Goal: Transaction & Acquisition: Purchase product/service

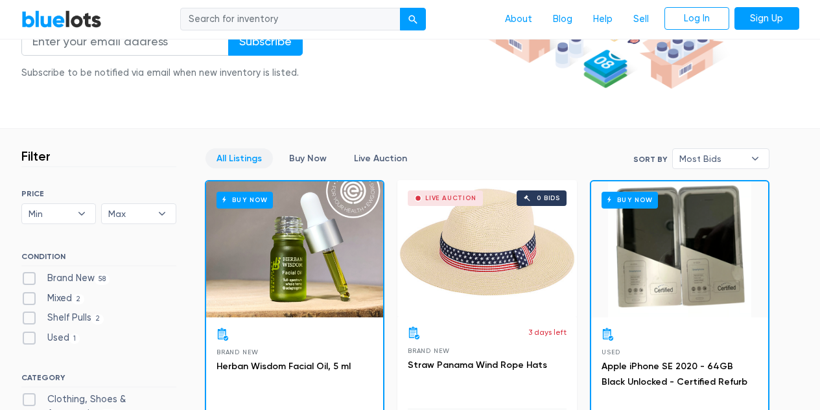
scroll to position [259, 0]
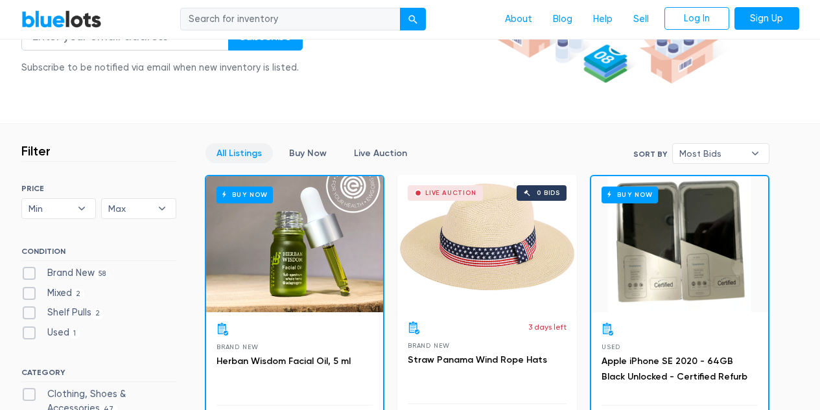
click at [29, 269] on label "Brand New 58" at bounding box center [65, 273] width 89 height 14
click at [29, 269] on New"] "Brand New 58" at bounding box center [25, 270] width 8 height 8
checkbox New"] "true"
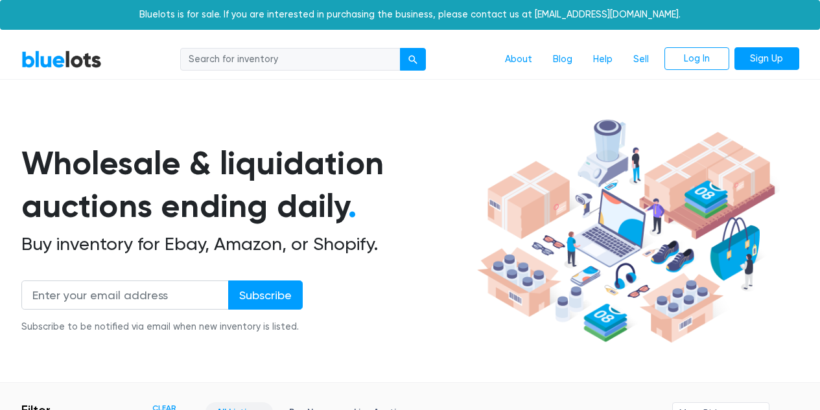
scroll to position [413, 0]
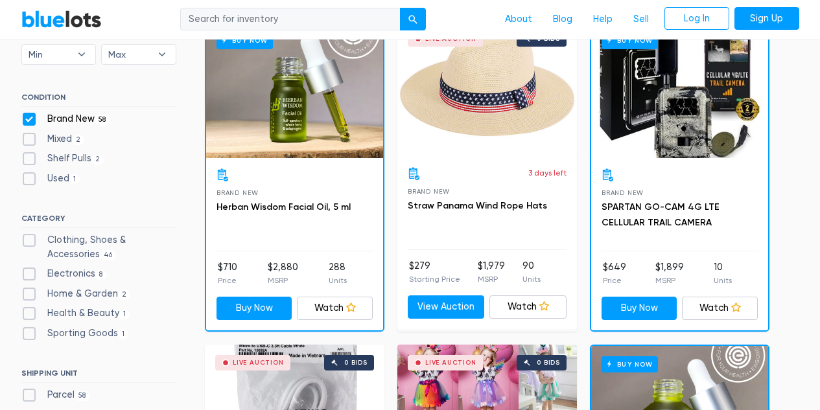
click at [32, 235] on label "Clothing, Shoes & Accessories 46" at bounding box center [98, 247] width 155 height 28
click at [30, 235] on Accessories"] "Clothing, Shoes & Accessories 46" at bounding box center [25, 237] width 8 height 8
checkbox Accessories"] "true"
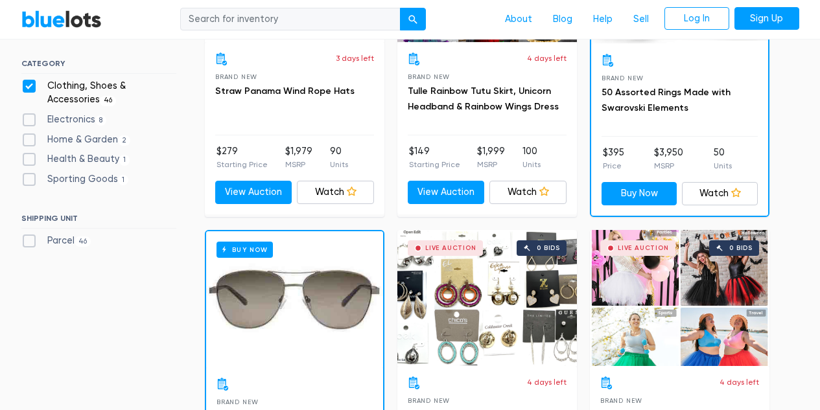
scroll to position [543, 0]
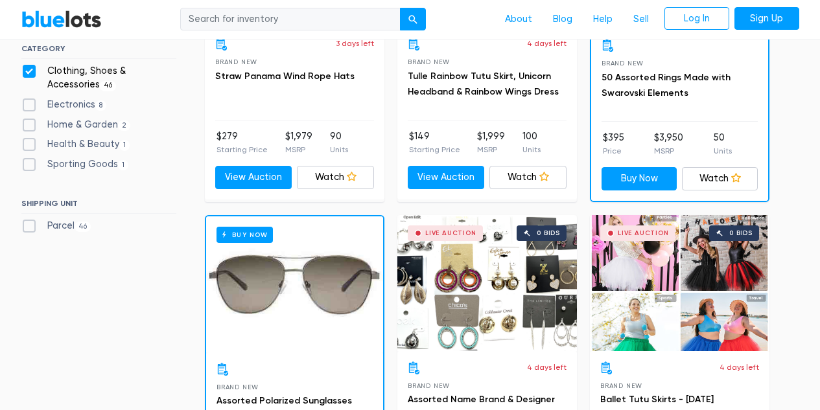
click at [32, 225] on label "Parcel 46" at bounding box center [56, 226] width 70 height 14
click at [30, 225] on input "Parcel 46" at bounding box center [25, 223] width 8 height 8
checkbox input "true"
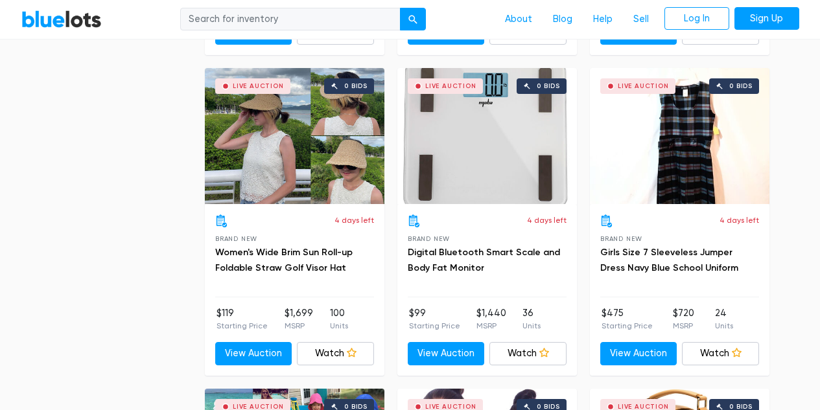
scroll to position [5078, 0]
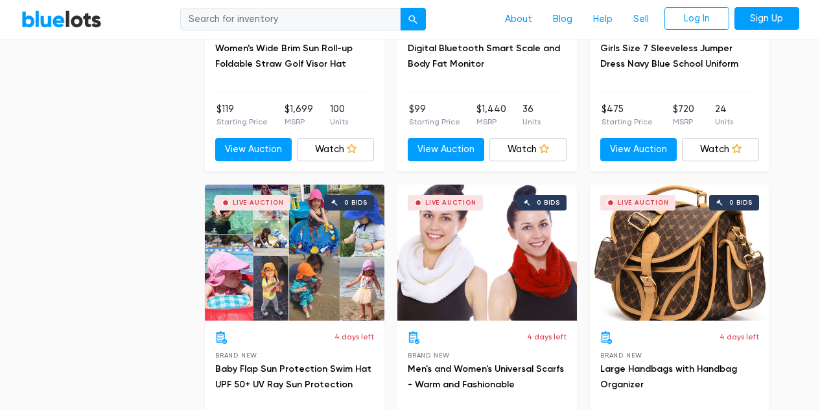
click at [223, 17] on input "search" at bounding box center [290, 19] width 220 height 23
type input "womens clothes"
click at [400, 8] on button "submit" at bounding box center [413, 19] width 26 height 23
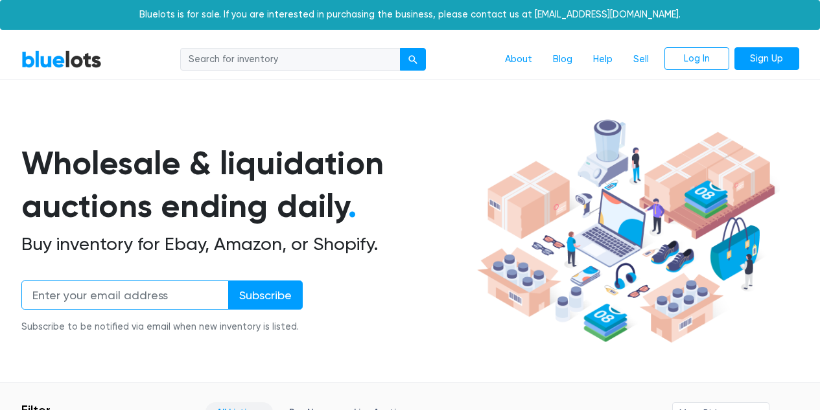
click at [106, 295] on input "email" at bounding box center [124, 295] width 207 height 29
type input "[EMAIL_ADDRESS][DOMAIN_NAME]"
click at [228, 281] on input "Subscribe" at bounding box center [265, 295] width 75 height 29
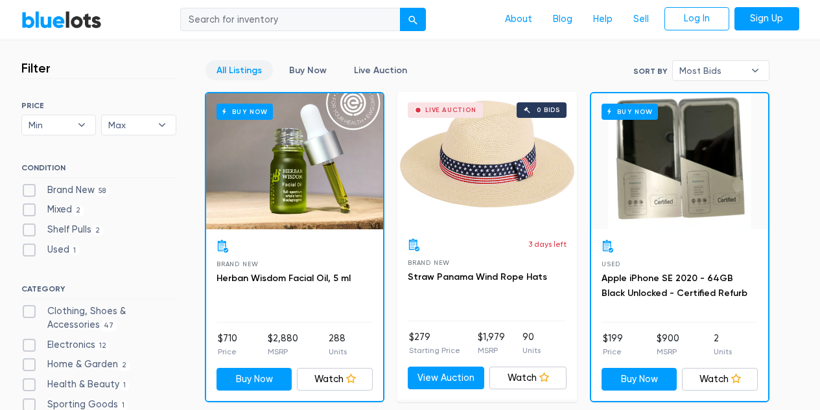
scroll to position [389, 0]
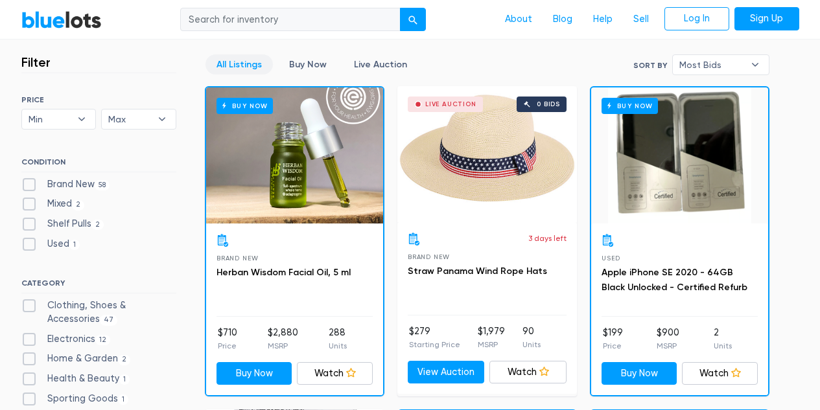
click at [71, 181] on label "Brand New 58" at bounding box center [65, 185] width 89 height 14
click at [30, 181] on New"] "Brand New 58" at bounding box center [25, 182] width 8 height 8
checkbox New"] "true"
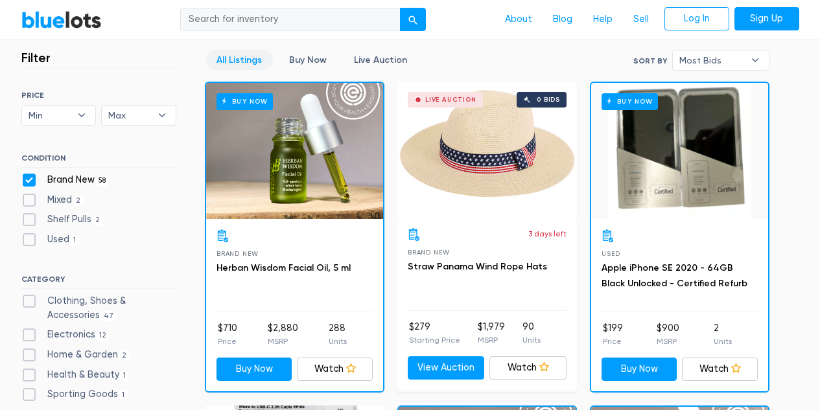
scroll to position [349, 0]
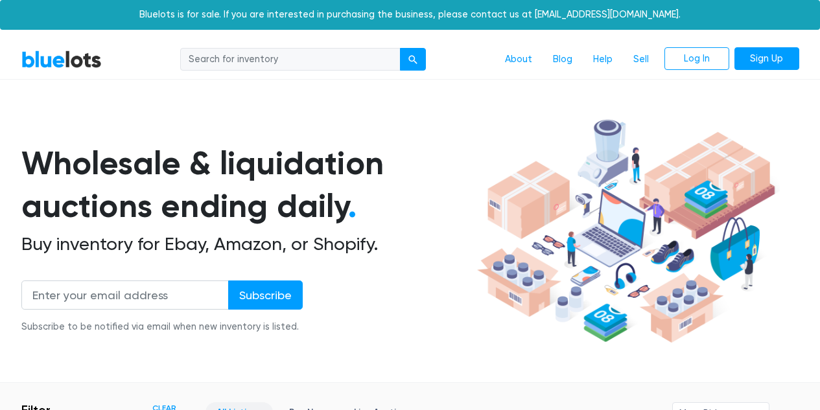
scroll to position [349, 0]
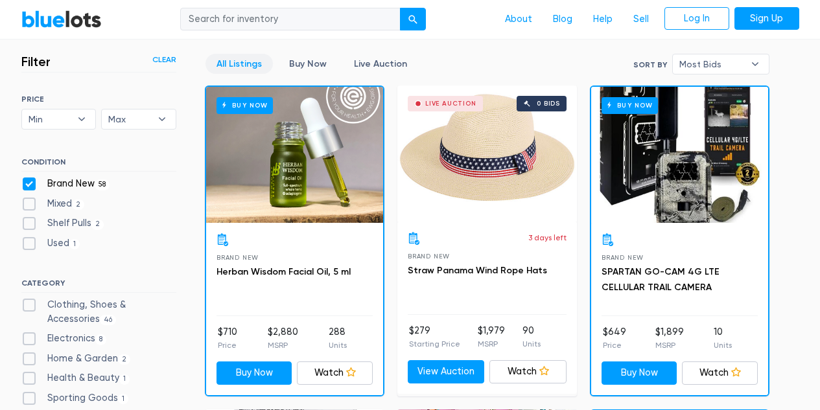
click at [88, 301] on label "Clothing, Shoes & Accessories 46" at bounding box center [98, 312] width 155 height 28
click at [30, 301] on Accessories"] "Clothing, Shoes & Accessories 46" at bounding box center [25, 302] width 8 height 8
checkbox Accessories"] "true"
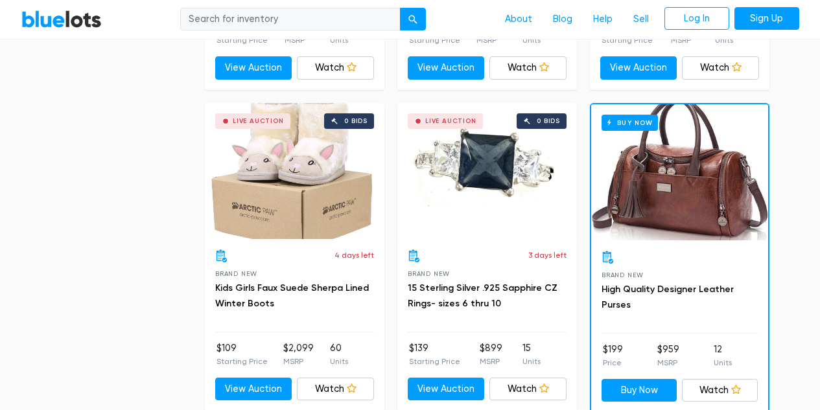
scroll to position [5786, 0]
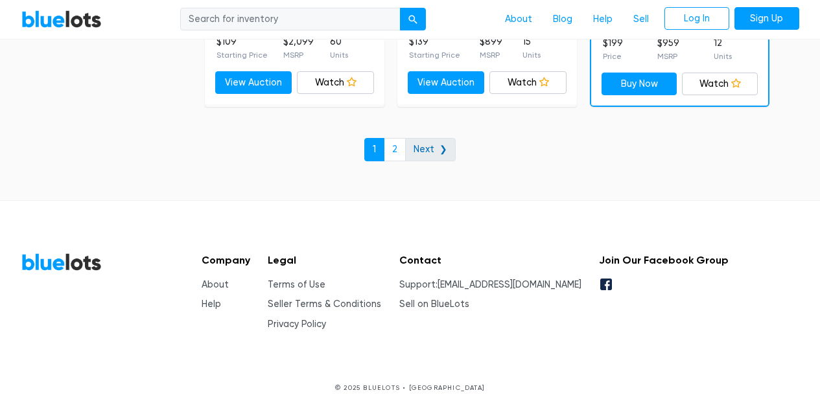
click at [435, 145] on link "Next ❯" at bounding box center [430, 149] width 51 height 23
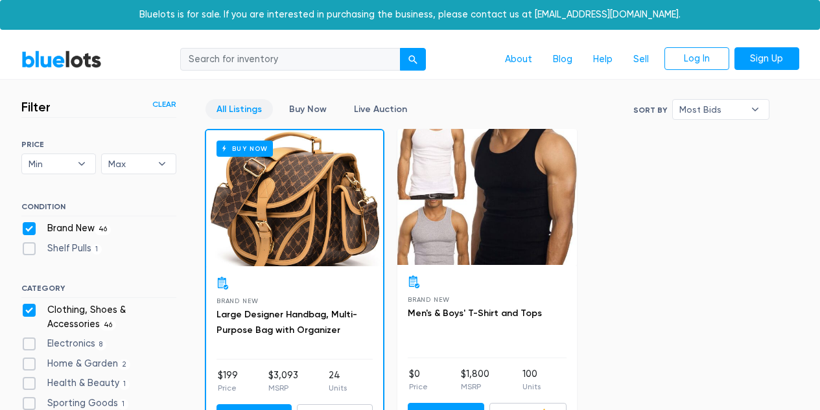
click at [32, 224] on label "Brand New 46" at bounding box center [66, 229] width 90 height 14
click at [30, 224] on New"] "Brand New 46" at bounding box center [25, 226] width 8 height 8
checkbox New"] "false"
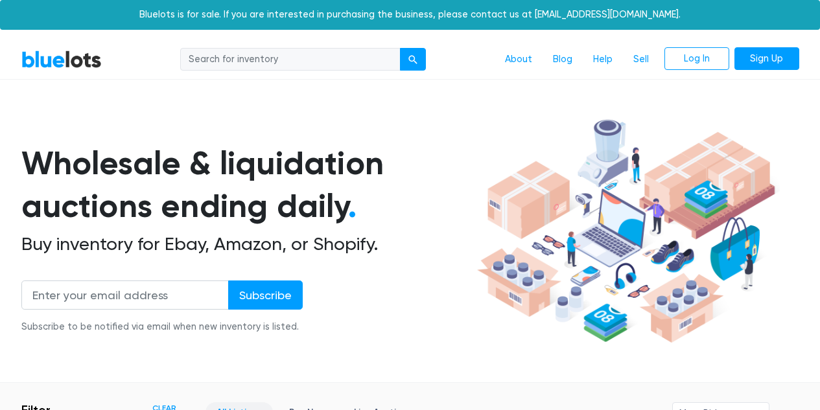
scroll to position [349, 0]
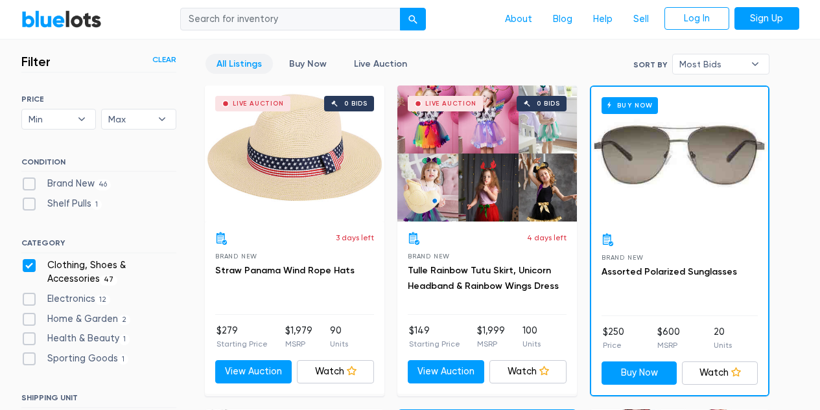
click at [29, 201] on label "Shelf Pulls 1" at bounding box center [61, 204] width 81 height 14
click at [29, 201] on Pulls"] "Shelf Pulls 1" at bounding box center [25, 201] width 8 height 8
checkbox Pulls"] "true"
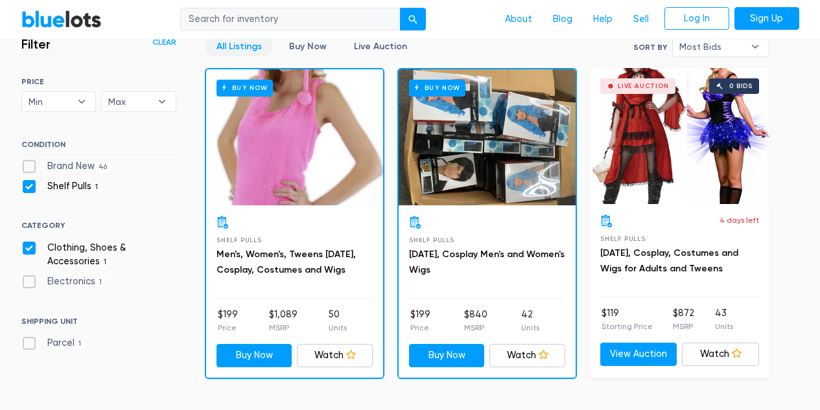
scroll to position [340, 0]
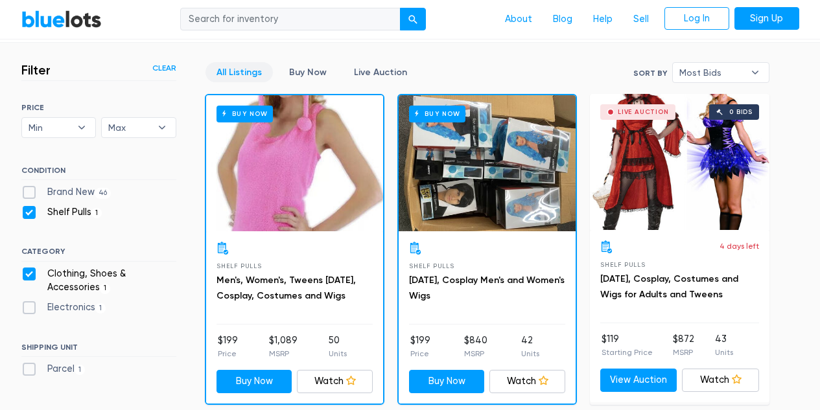
click at [28, 271] on label "Clothing, Shoes & Accessories 1" at bounding box center [98, 281] width 155 height 28
click at [28, 271] on Accessories"] "Clothing, Shoes & Accessories 1" at bounding box center [25, 271] width 8 height 8
checkbox Accessories"] "false"
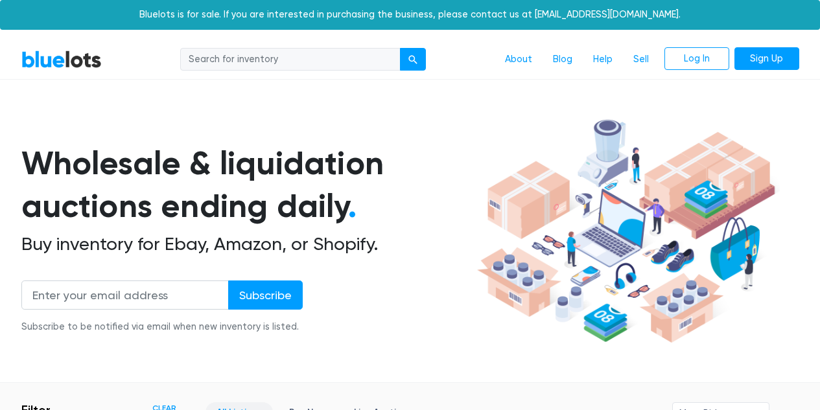
scroll to position [349, 0]
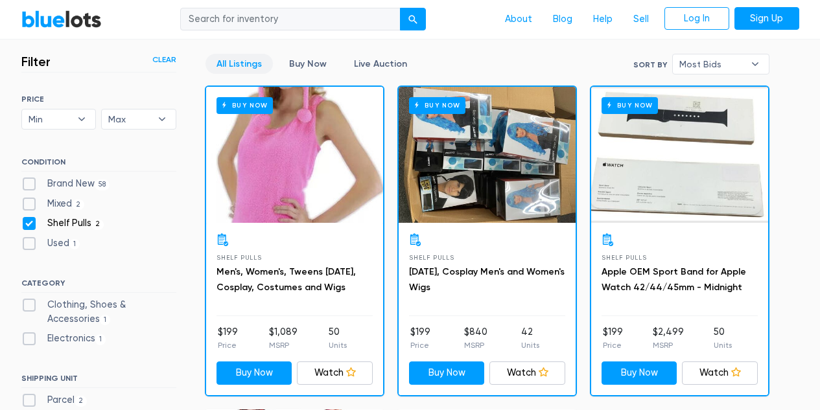
click at [250, 62] on link "All Listings" at bounding box center [238, 64] width 67 height 20
click at [376, 62] on link "Live Auction" at bounding box center [380, 64] width 75 height 20
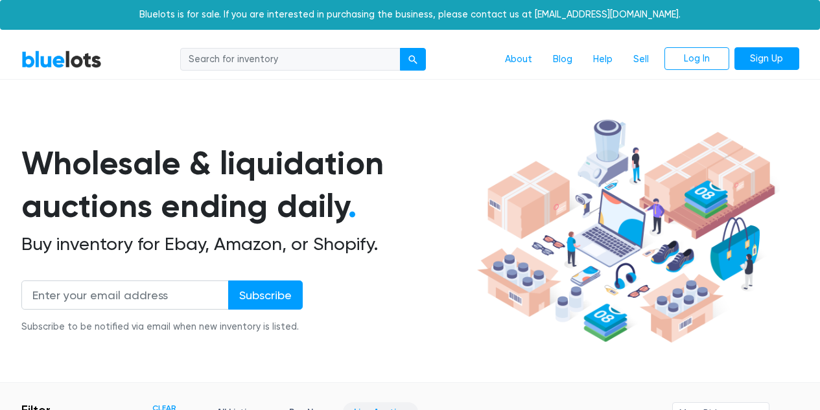
scroll to position [349, 0]
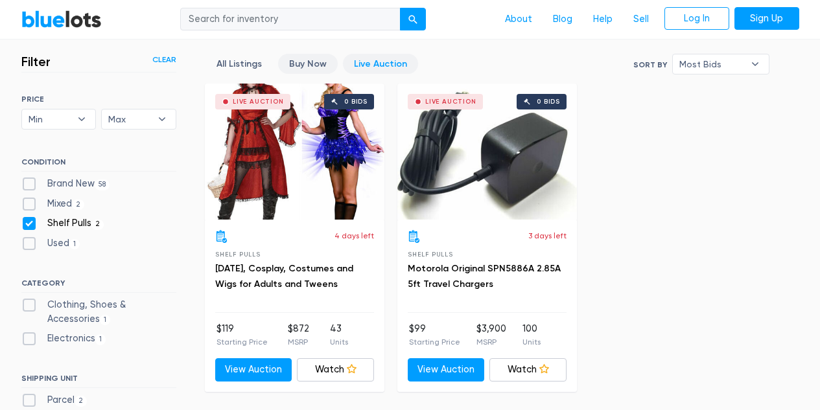
click at [307, 65] on link "Buy Now" at bounding box center [308, 64] width 60 height 20
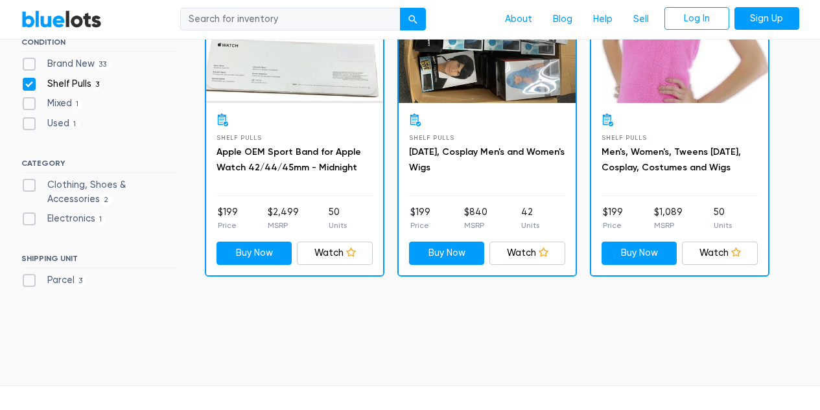
scroll to position [219, 0]
